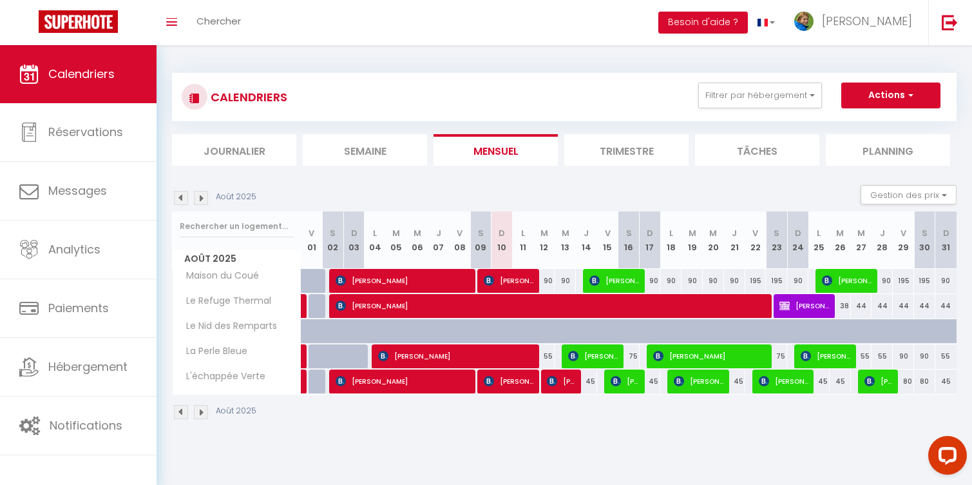
click at [759, 283] on div "195" at bounding box center [756, 281] width 21 height 24
type input "195"
type input "Ven 22 Août 2025"
type input "[DATE]"
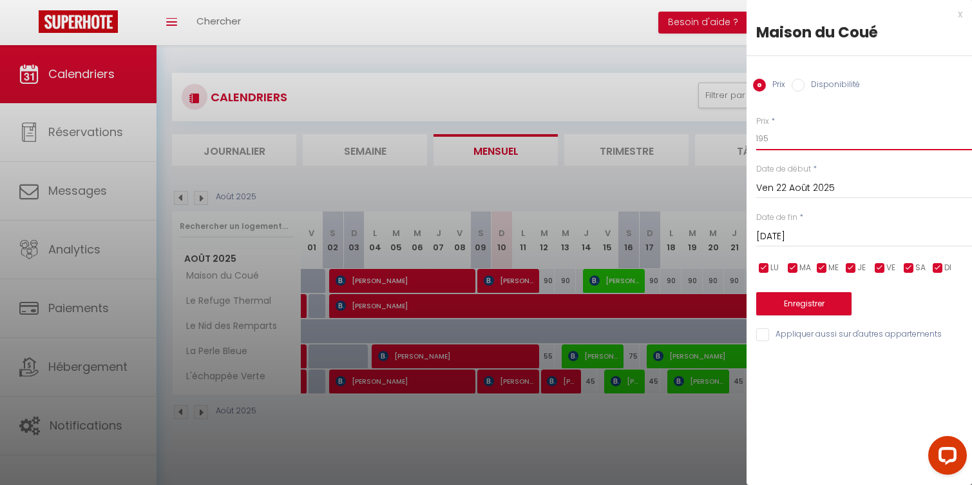
drag, startPoint x: 760, startPoint y: 138, endPoint x: 769, endPoint y: 137, distance: 9.1
click at [769, 137] on input "195" at bounding box center [865, 138] width 216 height 23
type input "180"
click at [810, 298] on button "Enregistrer" at bounding box center [804, 303] width 95 height 23
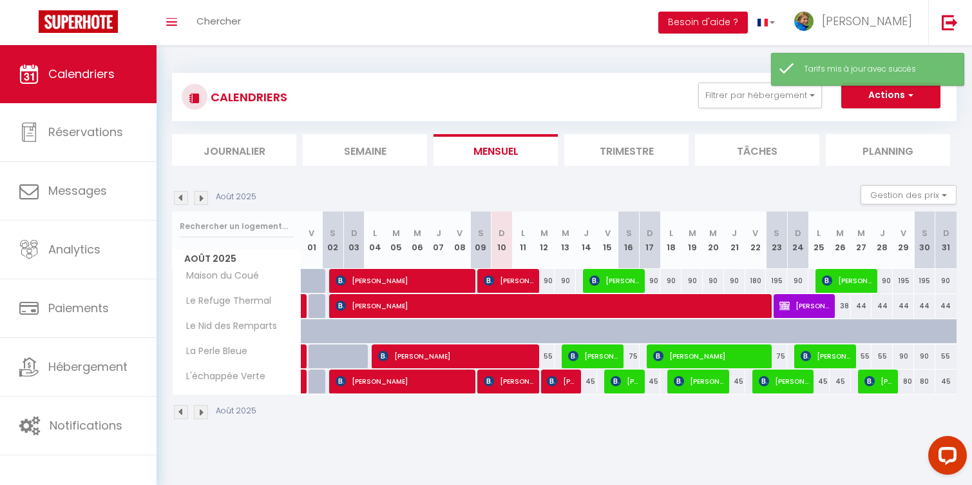
click at [776, 280] on div "195" at bounding box center [776, 281] width 21 height 24
type input "195"
type input "[DATE]"
type input "Dim 24 Août 2025"
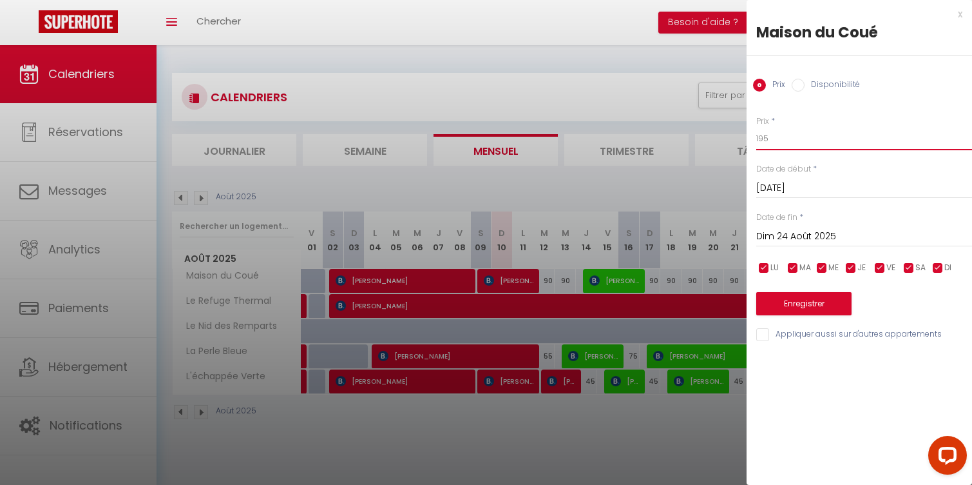
drag, startPoint x: 757, startPoint y: 139, endPoint x: 769, endPoint y: 139, distance: 12.9
click at [769, 139] on input "195" at bounding box center [865, 138] width 216 height 23
type input "180"
click at [816, 305] on button "Enregistrer" at bounding box center [804, 303] width 95 height 23
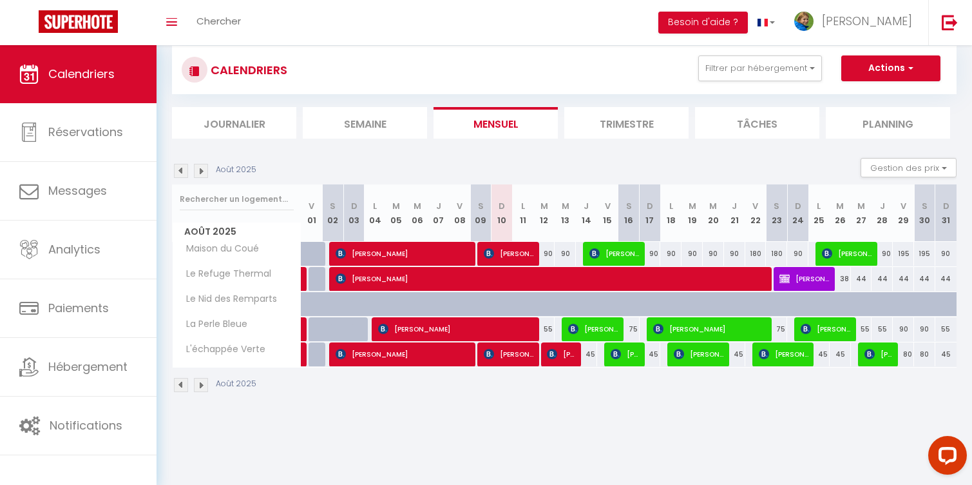
scroll to position [40, 0]
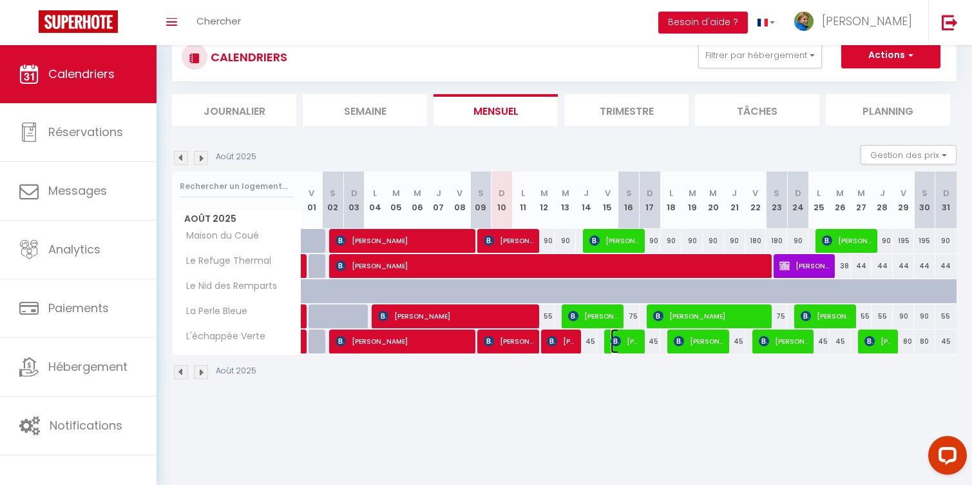
click at [628, 343] on span "[PERSON_NAME]" at bounding box center [625, 341] width 28 height 24
select select "OK"
select select "0"
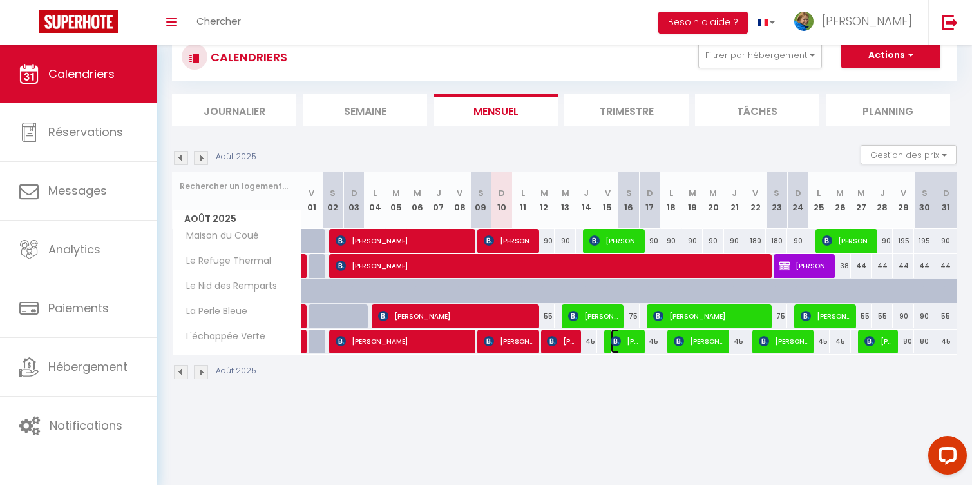
select select "1"
select select
select select "47241"
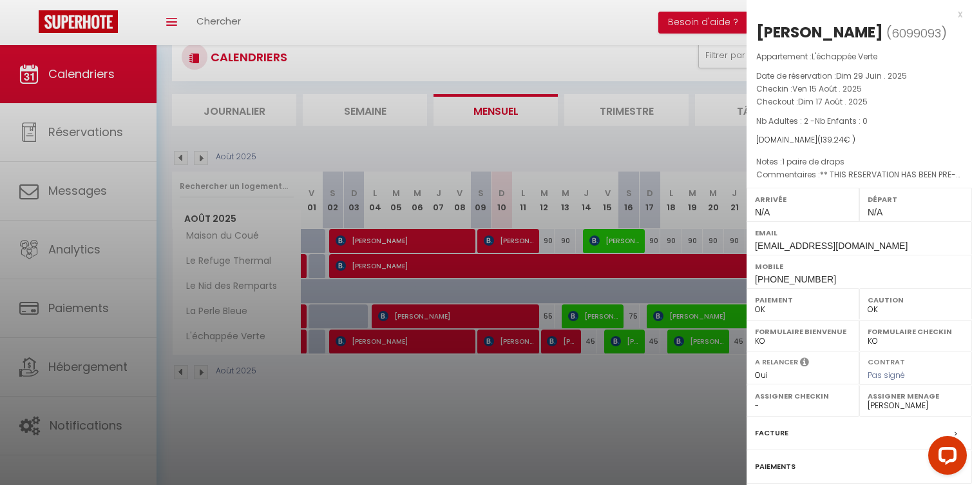
click at [602, 317] on div at bounding box center [486, 242] width 972 height 485
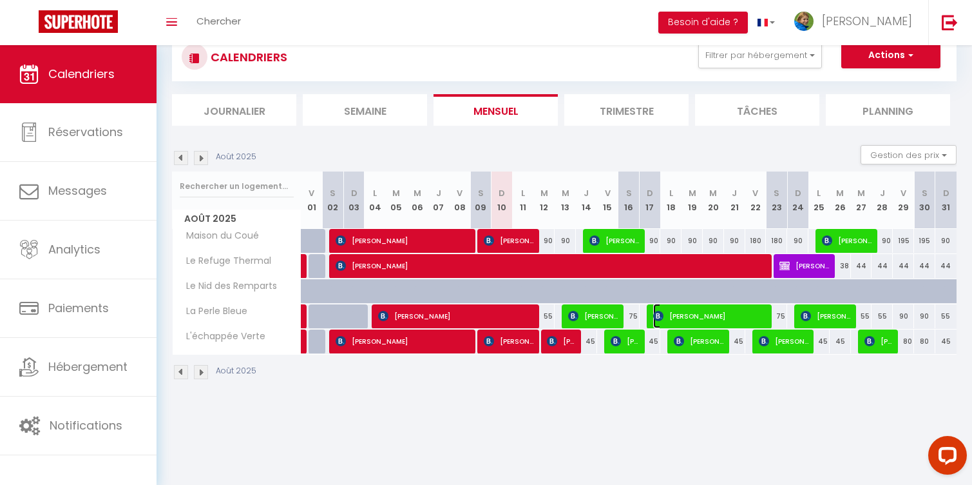
click at [680, 314] on span "[PERSON_NAME]" at bounding box center [709, 316] width 113 height 24
select select "KO"
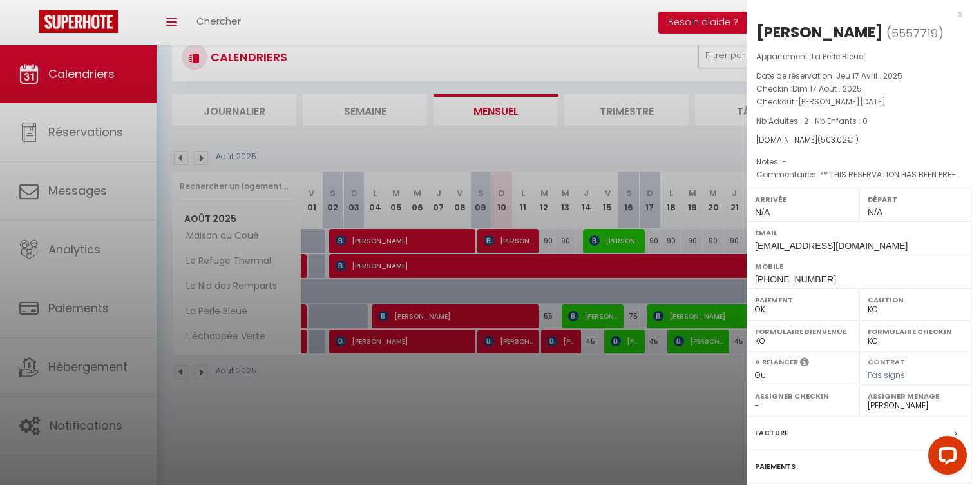
click at [655, 395] on div at bounding box center [486, 242] width 972 height 485
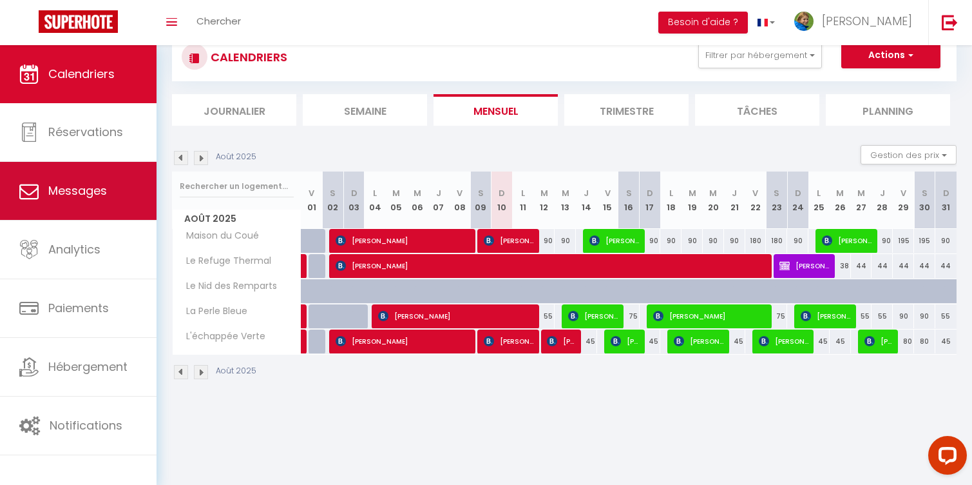
click at [86, 182] on span "Messages" at bounding box center [77, 190] width 59 height 16
select select "message"
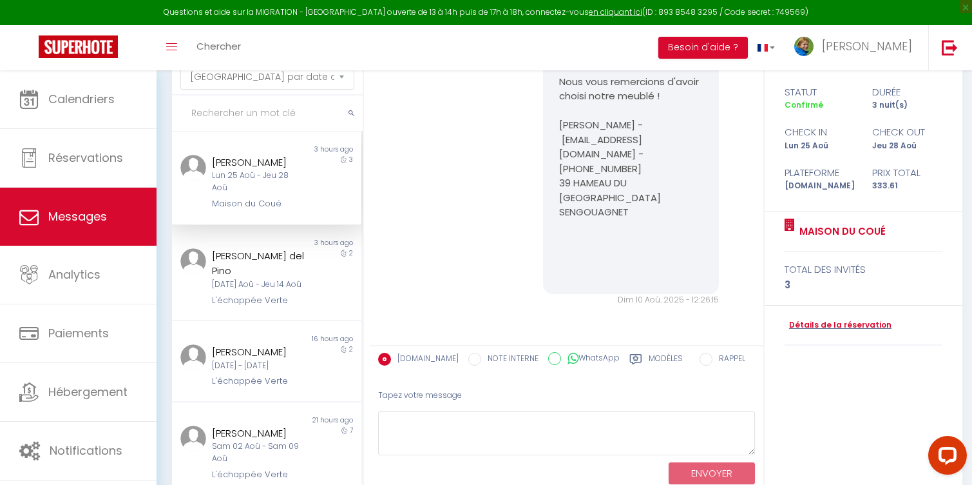
scroll to position [110, 0]
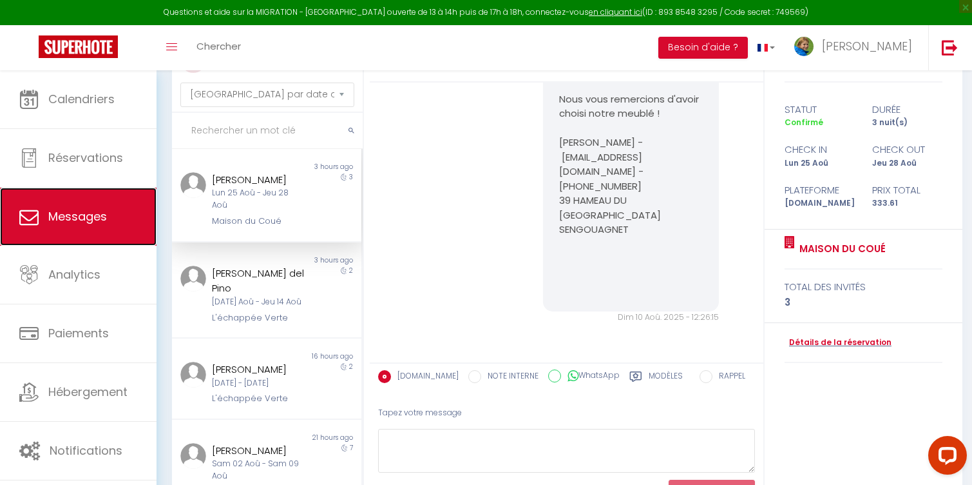
click at [81, 215] on span "Messages" at bounding box center [77, 216] width 59 height 16
click at [89, 218] on span "Messages" at bounding box center [77, 216] width 59 height 16
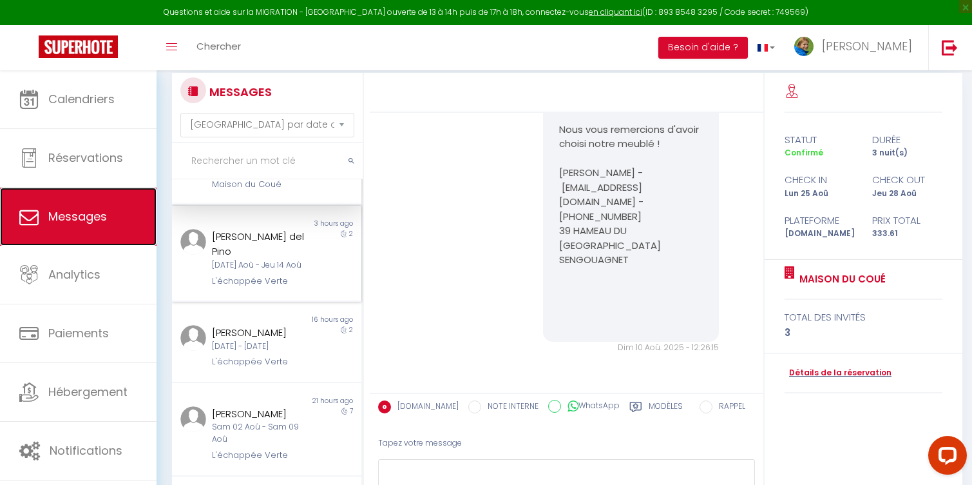
scroll to position [80, 0]
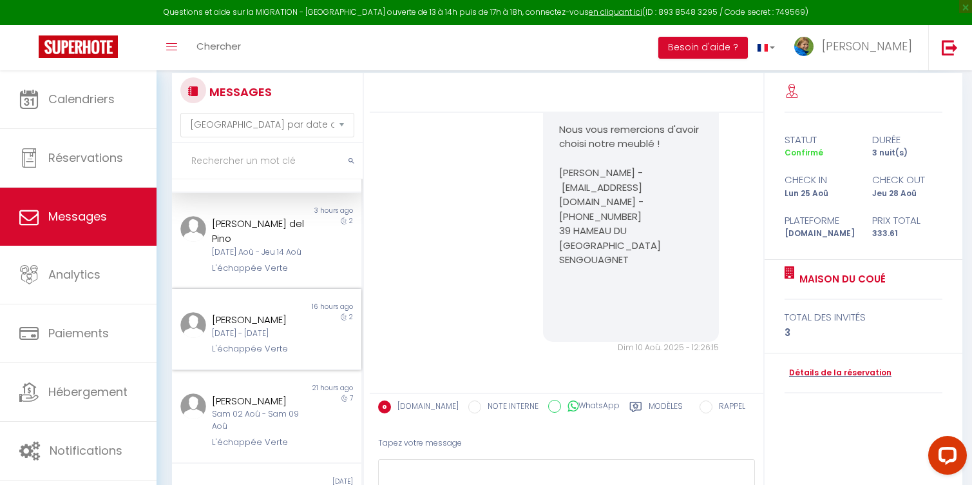
click at [252, 327] on div "[PERSON_NAME]" at bounding box center [258, 319] width 93 height 15
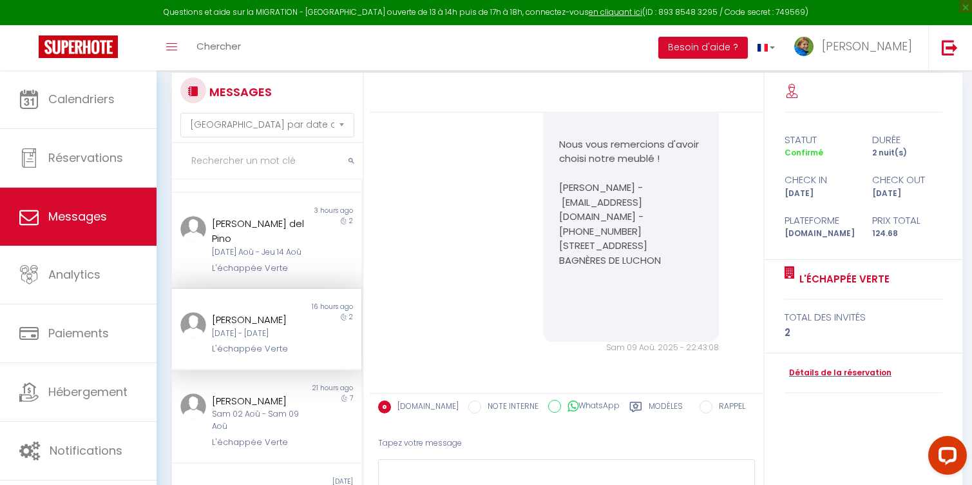
click at [253, 331] on div "[DATE] - [DATE]" at bounding box center [258, 333] width 93 height 12
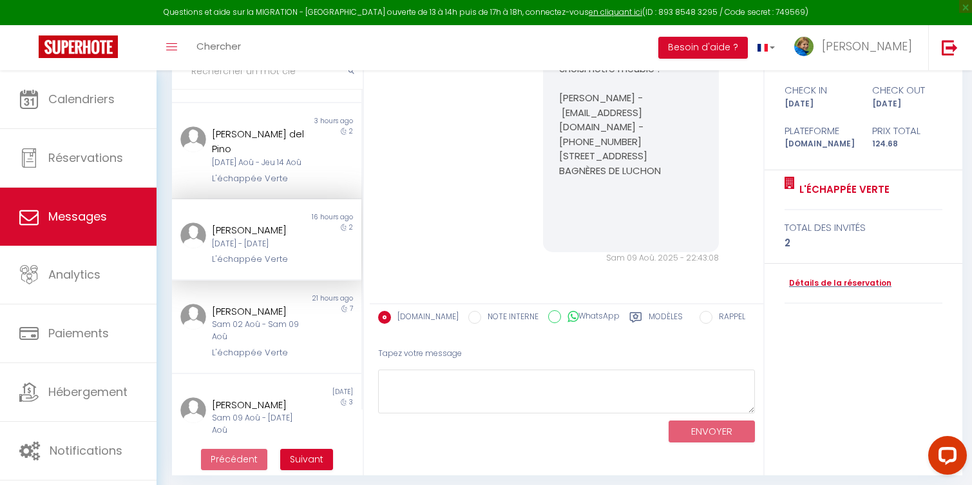
scroll to position [175, 0]
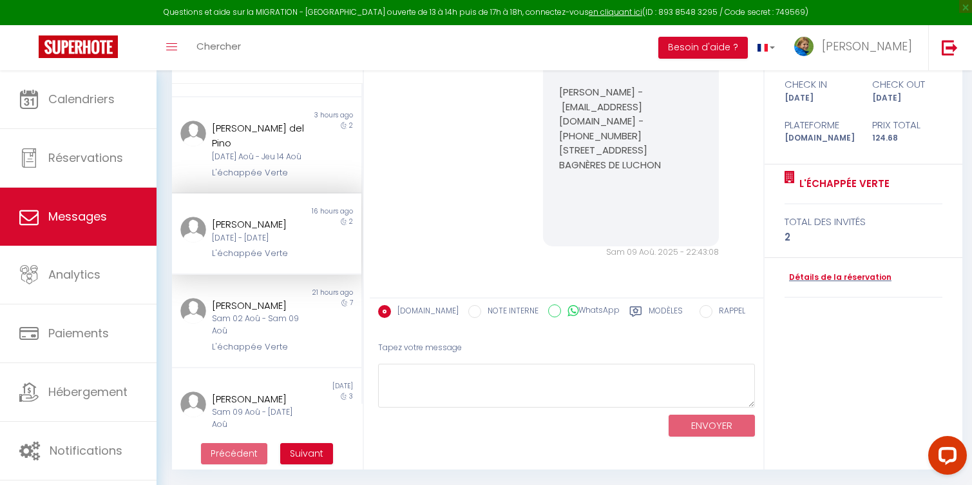
click at [630, 311] on icon at bounding box center [636, 311] width 13 height 13
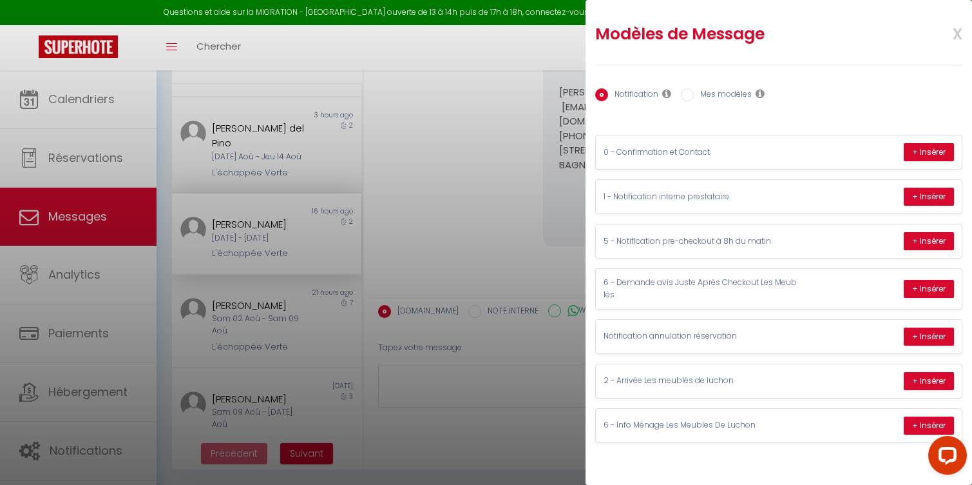
click at [702, 95] on label "Mes modèles" at bounding box center [723, 95] width 58 height 14
click at [694, 95] on input "Mes modèles" at bounding box center [687, 94] width 13 height 13
radio input "true"
radio input "false"
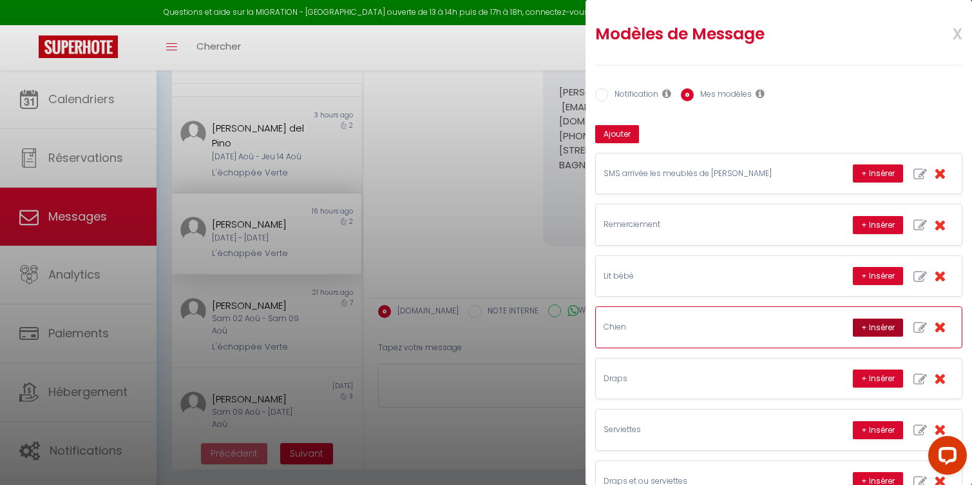
click at [878, 325] on button "+ Insérer" at bounding box center [878, 327] width 50 height 18
type textarea "Bonjour, Nous avons le plaisir de vous confirmer que votre animal de compagnie …"
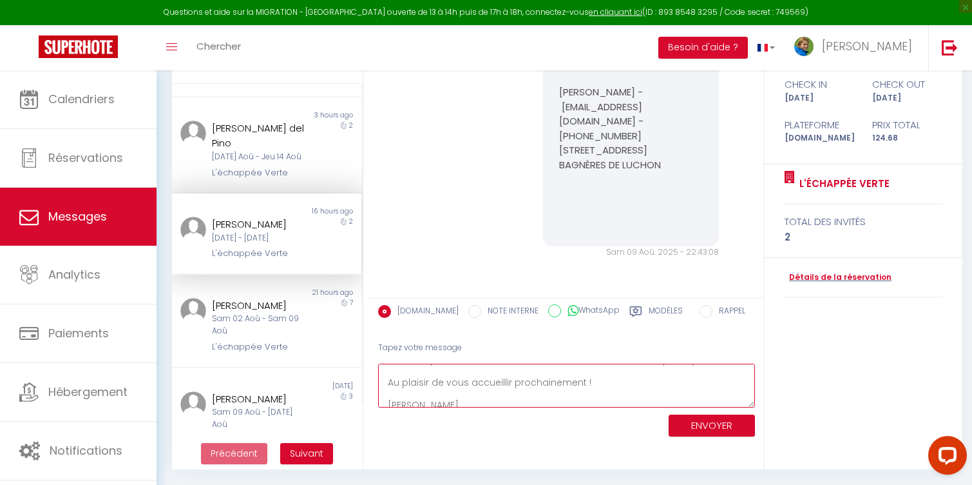
scroll to position [101, 0]
click at [713, 428] on button "ENVOYER" at bounding box center [712, 425] width 86 height 23
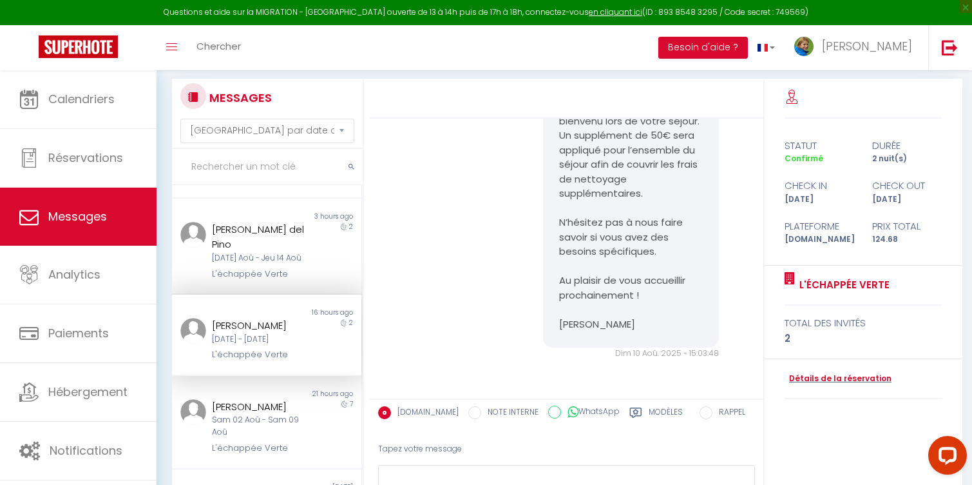
scroll to position [91, 0]
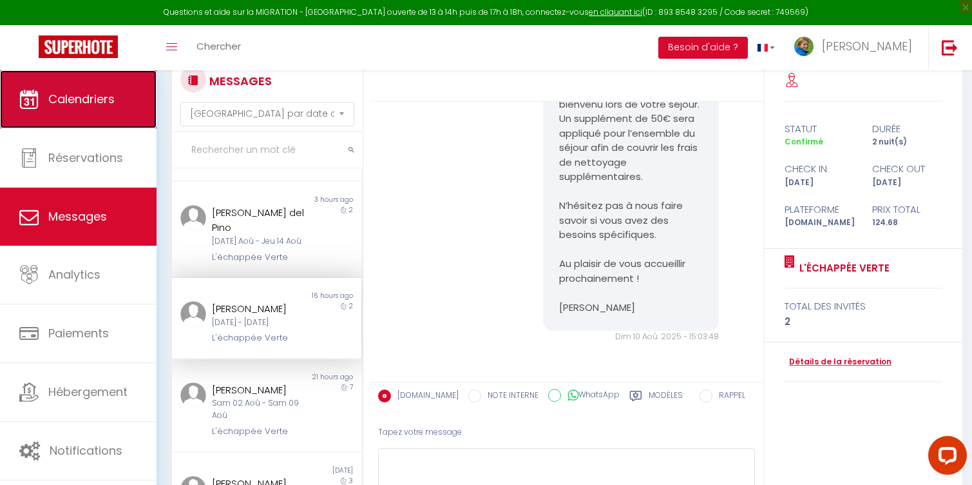
click at [75, 88] on link "Calendriers" at bounding box center [78, 99] width 157 height 58
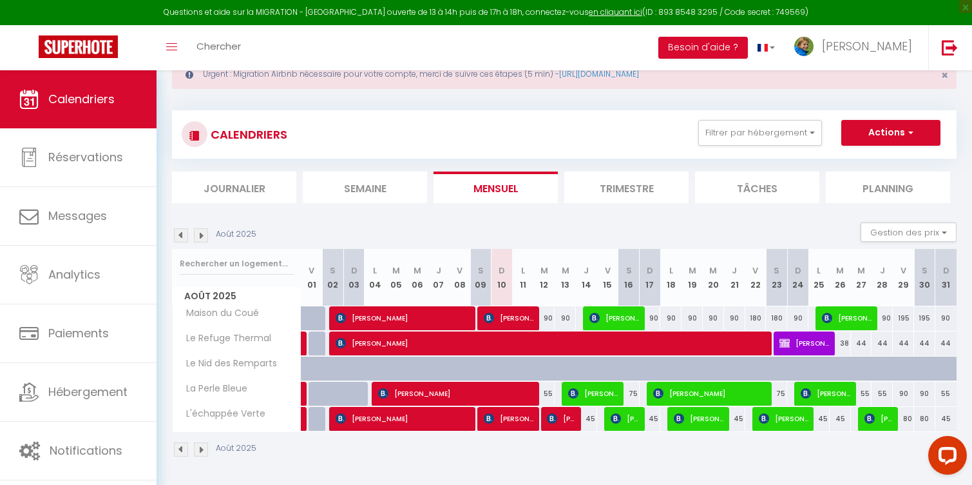
scroll to position [70, 0]
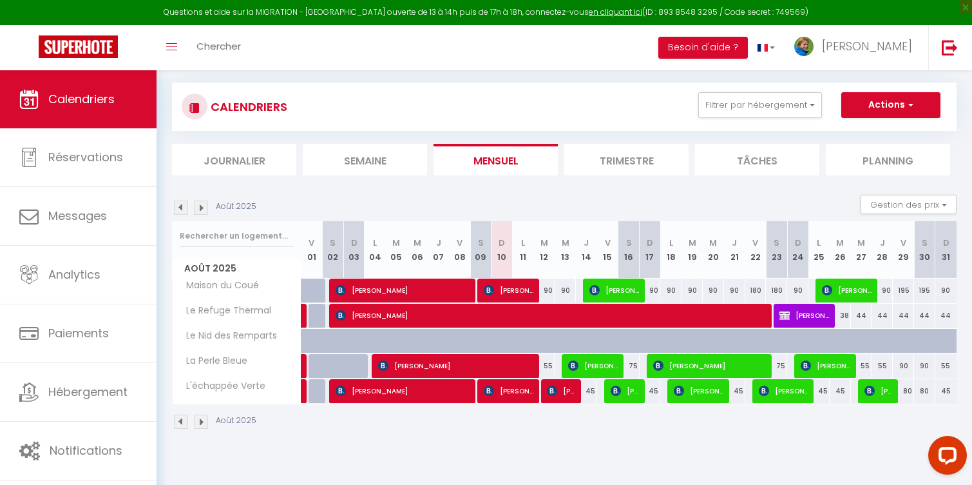
click at [195, 208] on img at bounding box center [201, 207] width 14 height 14
